Goal: Information Seeking & Learning: Check status

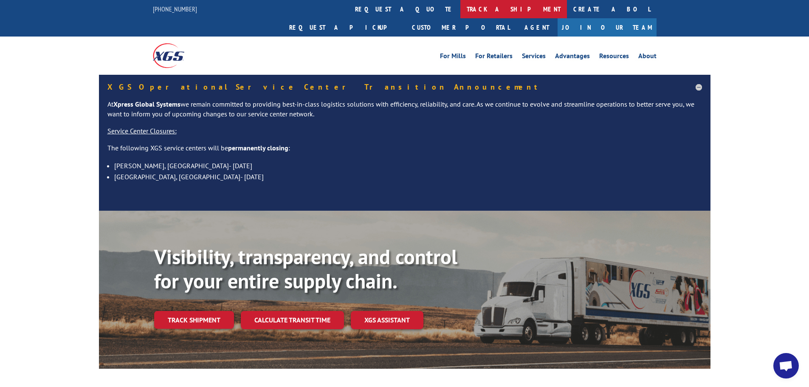
click at [460, 13] on link "track a shipment" at bounding box center [513, 9] width 107 height 18
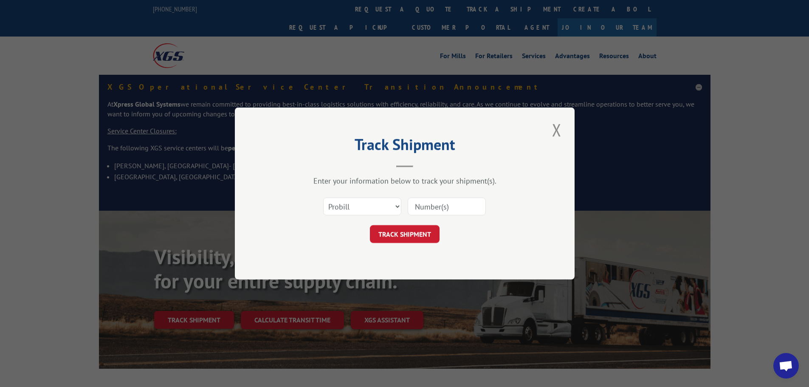
click at [433, 204] on input at bounding box center [447, 206] width 78 height 18
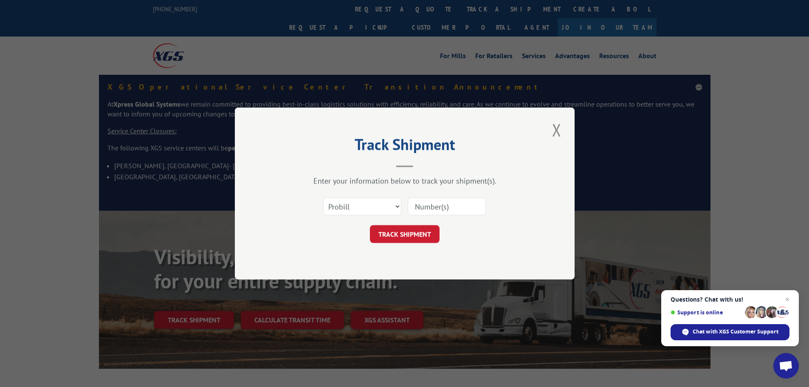
paste input "16754479"
type input "16754479"
click at [404, 234] on button "TRACK SHIPMENT" at bounding box center [405, 234] width 70 height 18
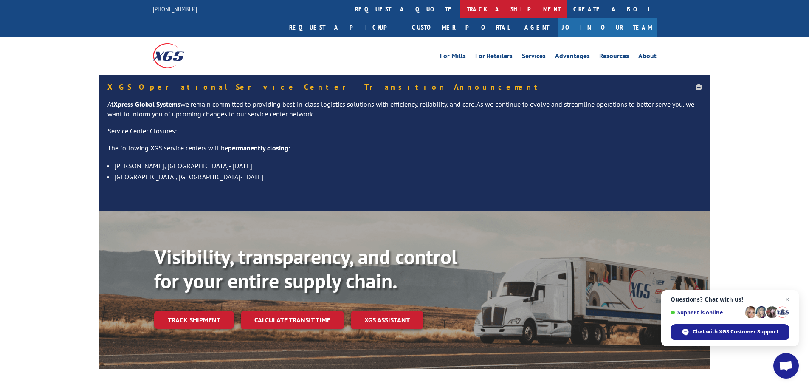
click at [460, 10] on link "track a shipment" at bounding box center [513, 9] width 107 height 18
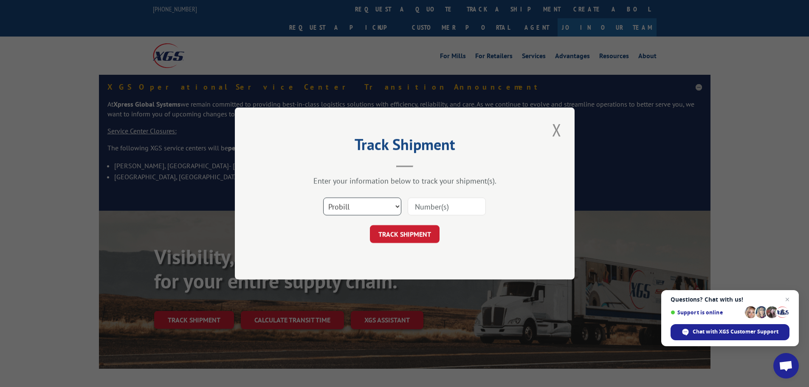
click at [380, 207] on select "Select category... Probill BOL PO" at bounding box center [362, 206] width 78 height 18
select select "bol"
click at [323, 197] on select "Select category... Probill BOL PO" at bounding box center [362, 206] width 78 height 18
click at [444, 205] on input at bounding box center [447, 206] width 78 height 18
type input "5967554"
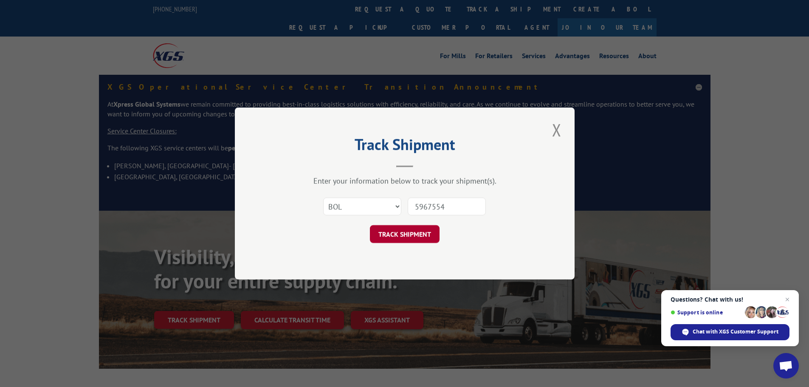
click at [412, 232] on button "TRACK SHIPMENT" at bounding box center [405, 234] width 70 height 18
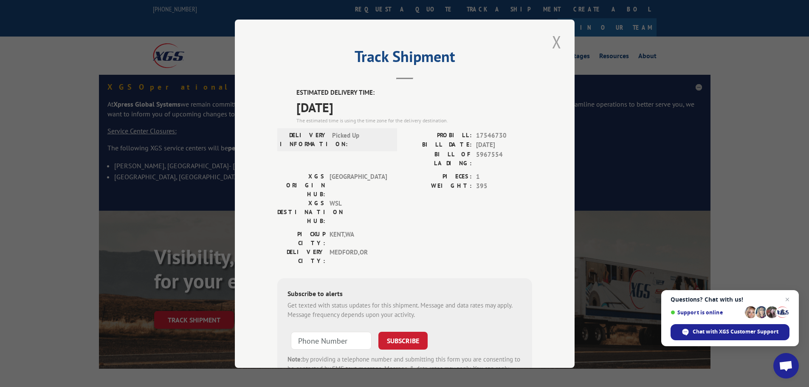
click at [552, 38] on button "Close modal" at bounding box center [557, 41] width 14 height 23
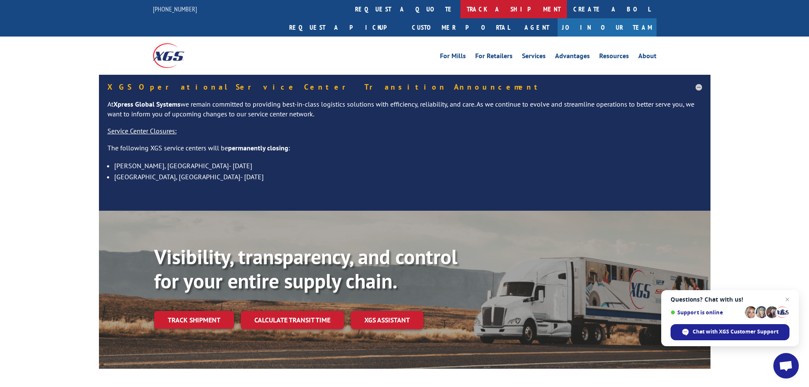
click at [460, 12] on link "track a shipment" at bounding box center [513, 9] width 107 height 18
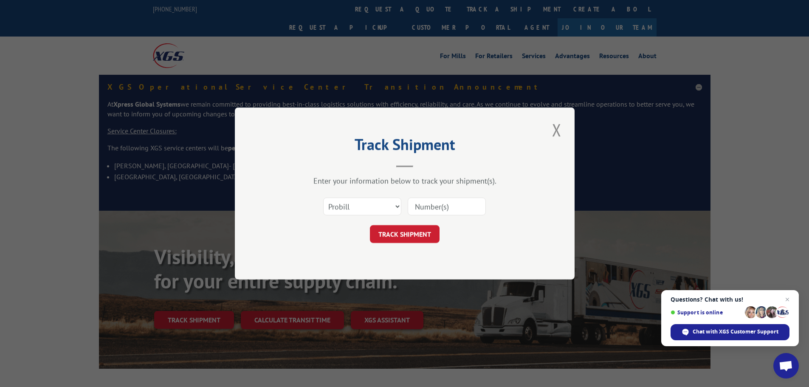
click at [438, 212] on input at bounding box center [447, 206] width 78 height 18
paste input "17095087"
type input "17095087"
click at [396, 236] on button "TRACK SHIPMENT" at bounding box center [405, 234] width 70 height 18
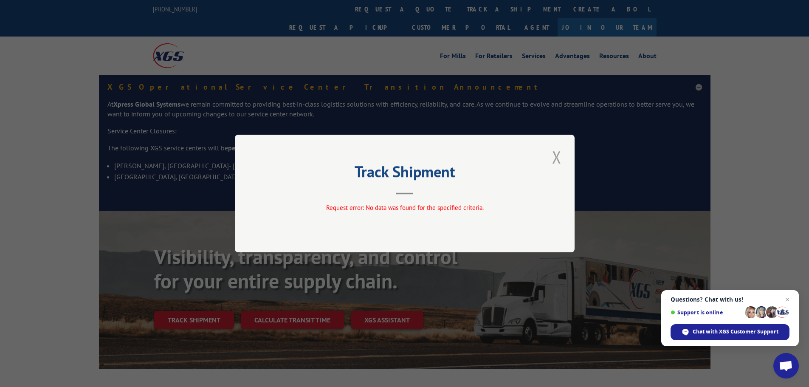
click at [556, 160] on button "Close modal" at bounding box center [557, 156] width 14 height 23
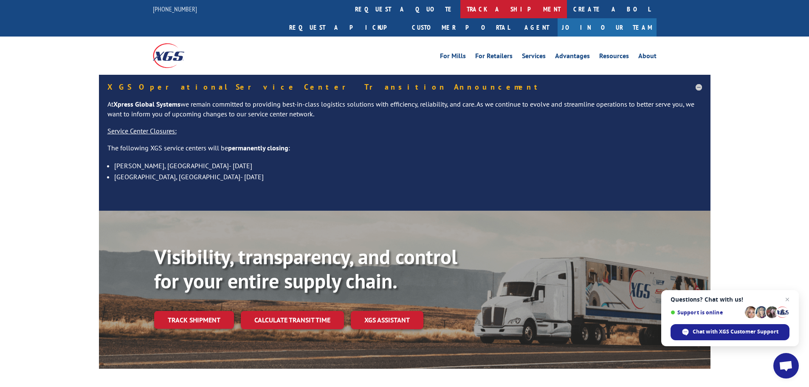
click at [460, 5] on link "track a shipment" at bounding box center [513, 9] width 107 height 18
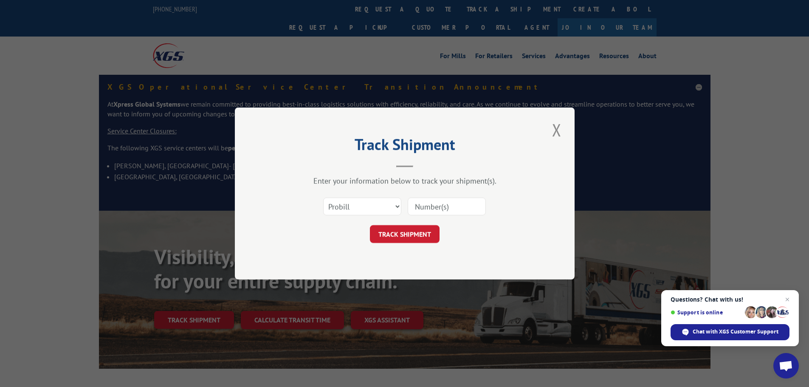
click at [423, 206] on input at bounding box center [447, 206] width 78 height 18
paste input "17224121"
type input "17224121"
click at [393, 233] on button "TRACK SHIPMENT" at bounding box center [405, 234] width 70 height 18
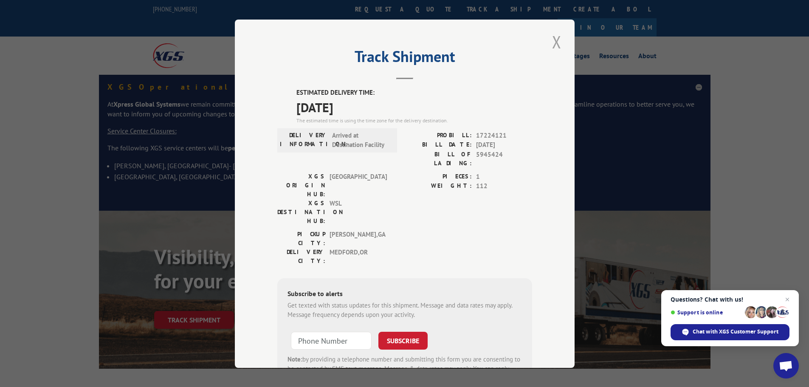
click at [554, 40] on button "Close modal" at bounding box center [557, 41] width 14 height 23
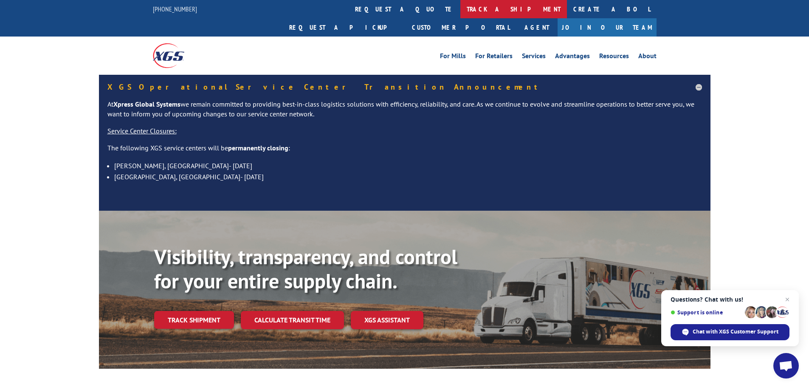
click at [460, 12] on link "track a shipment" at bounding box center [513, 9] width 107 height 18
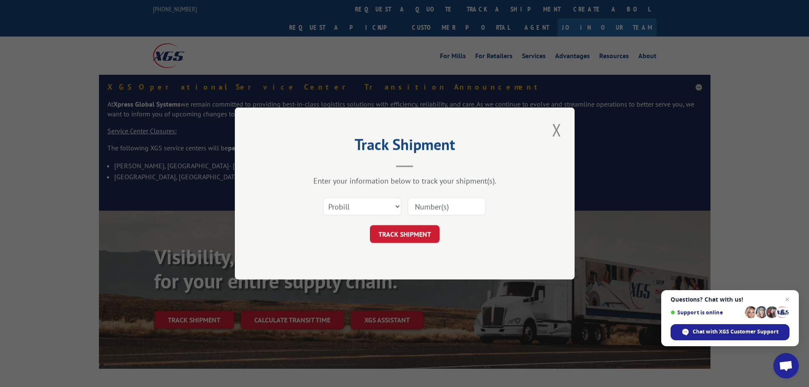
click at [437, 207] on input at bounding box center [447, 206] width 78 height 18
paste input "17224120"
type input "17224120"
click at [419, 234] on button "TRACK SHIPMENT" at bounding box center [405, 234] width 70 height 18
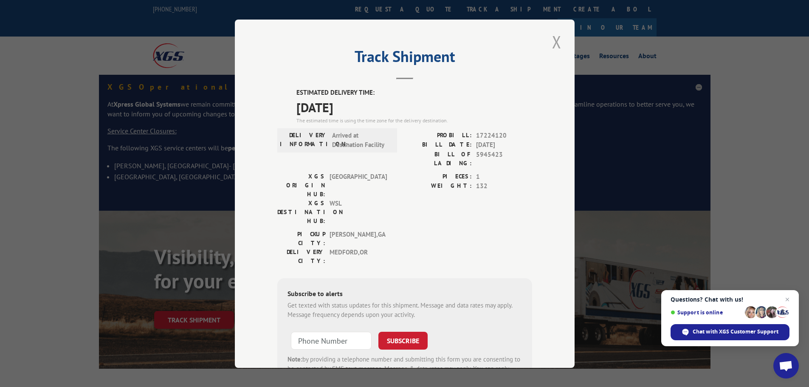
click at [553, 42] on button "Close modal" at bounding box center [557, 41] width 14 height 23
